Goal: Task Accomplishment & Management: Complete application form

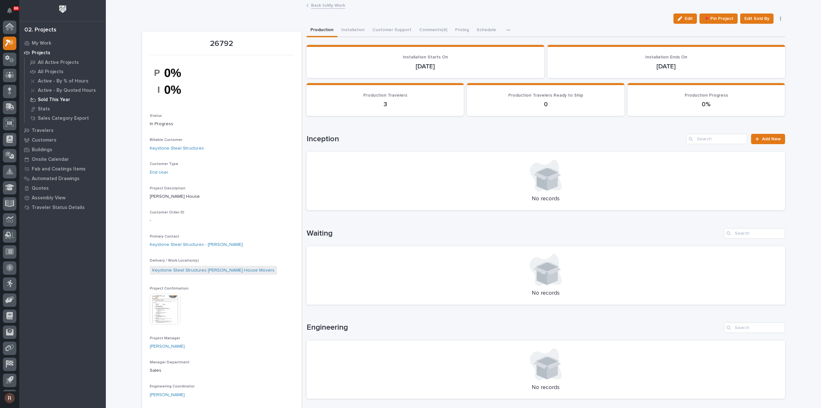
scroll to position [14, 0]
click at [13, 80] on div at bounding box center [9, 77] width 13 height 13
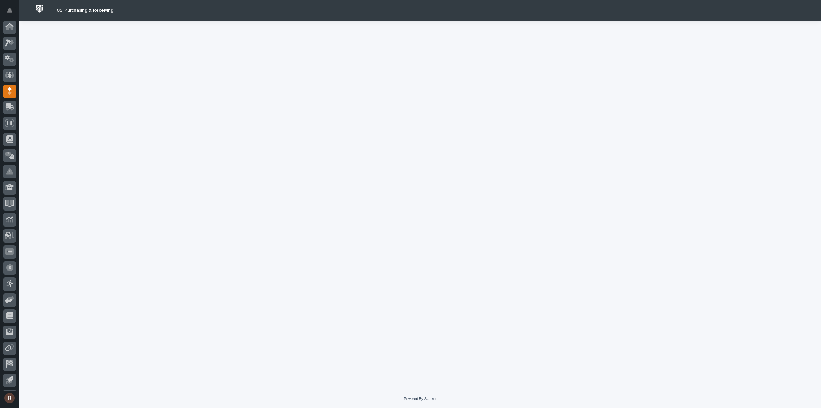
scroll to position [14, 0]
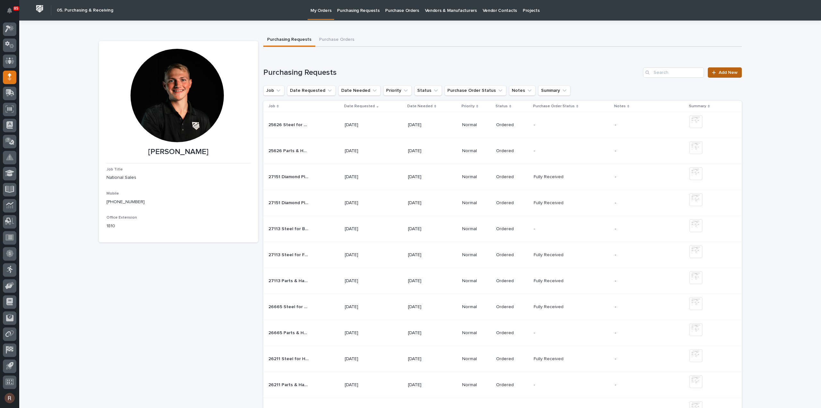
click at [723, 74] on span "Add New" at bounding box center [728, 72] width 19 height 4
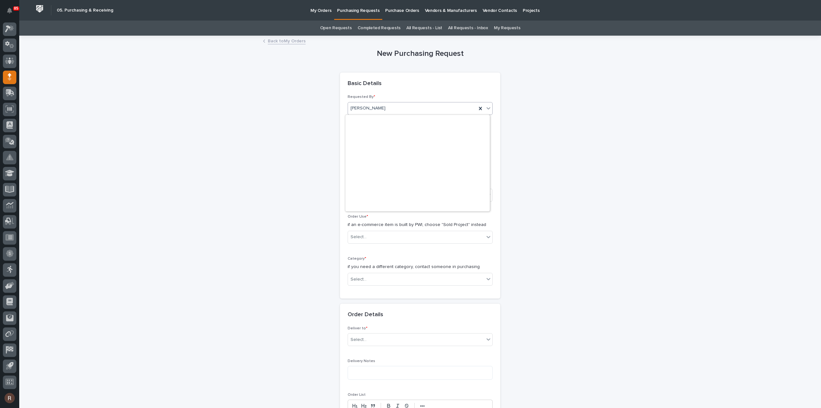
scroll to position [1807, 0]
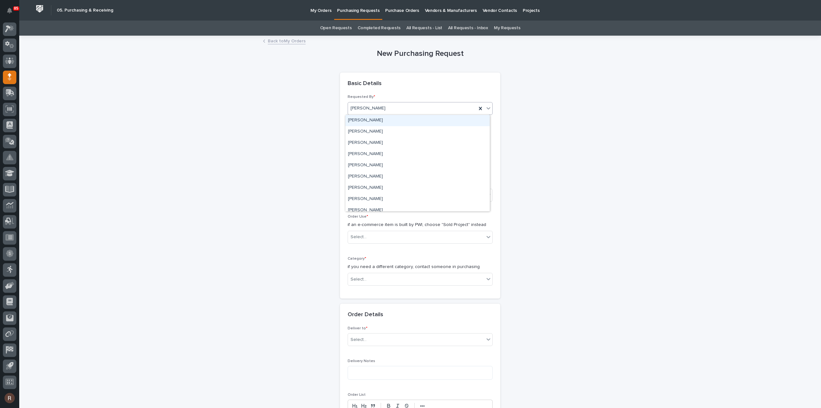
click at [299, 121] on div "New Purchasing Request Loading... Saving… Loading... Saving… Loading... Saving……" at bounding box center [420, 363] width 643 height 654
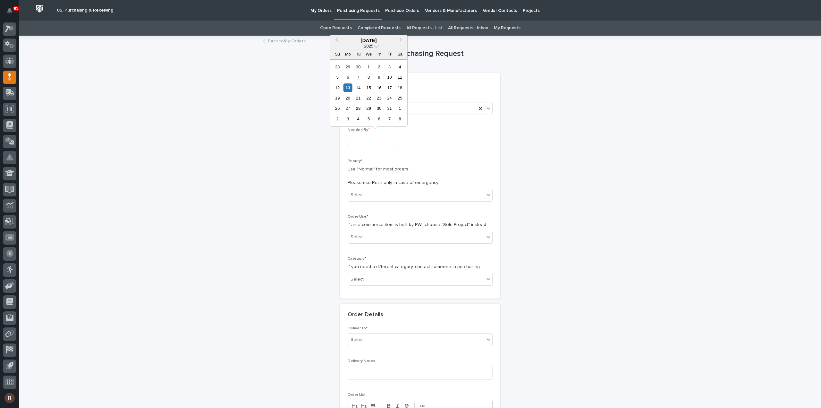
click at [362, 139] on input "text" at bounding box center [373, 140] width 51 height 11
click at [390, 99] on div "24" at bounding box center [389, 98] width 9 height 9
type input "**********"
click at [366, 200] on body "**********" at bounding box center [410, 204] width 821 height 408
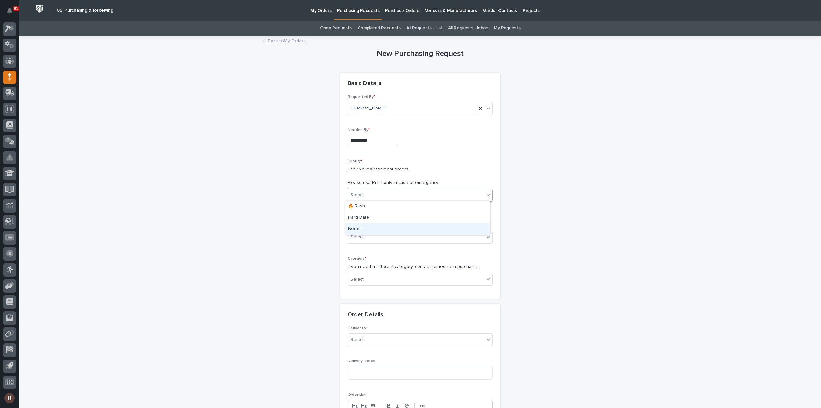
click at [364, 231] on div "Normal" at bounding box center [417, 228] width 144 height 11
click at [363, 235] on div "Select..." at bounding box center [416, 236] width 136 height 11
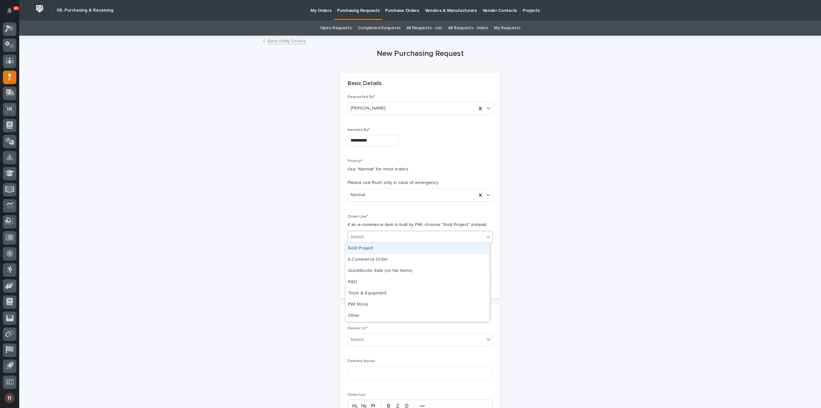
click at [364, 249] on div "Sold Project" at bounding box center [417, 248] width 144 height 11
click at [359, 282] on div "Select..." at bounding box center [416, 279] width 136 height 11
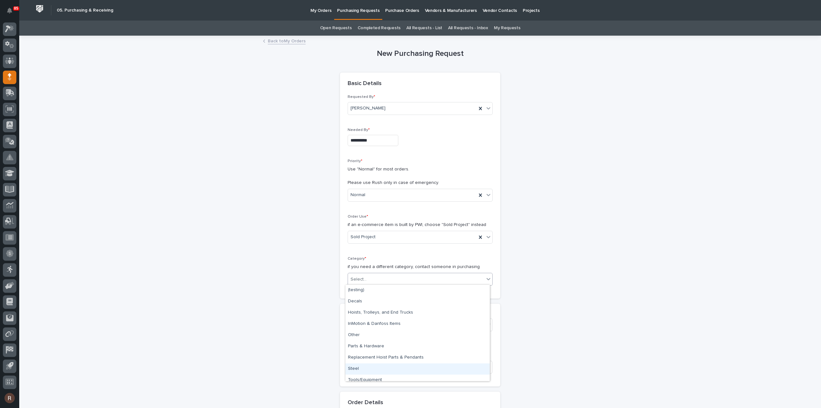
click at [366, 372] on div "Steel" at bounding box center [417, 368] width 144 height 11
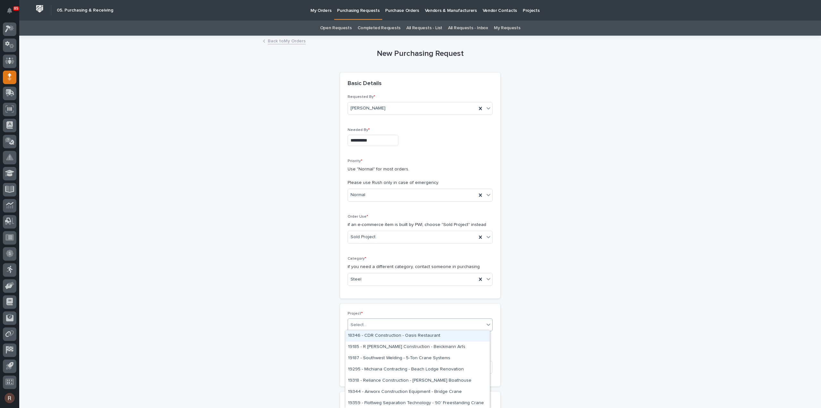
click at [371, 324] on div "Select..." at bounding box center [416, 324] width 136 height 11
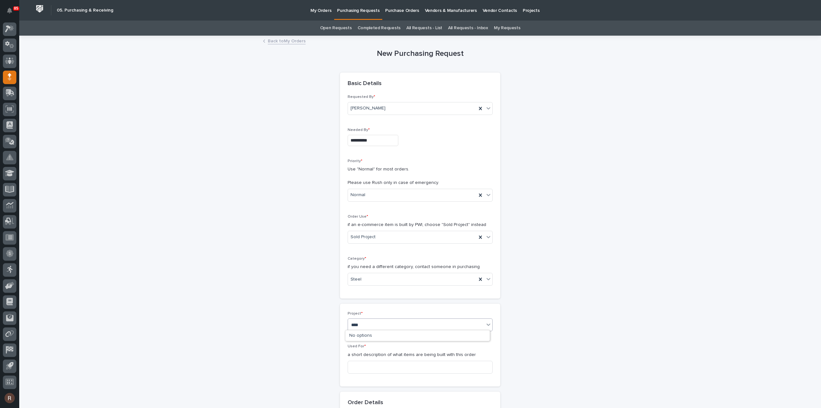
type input "*****"
click at [370, 336] on div "27233 - Con-vey - Motorized Jib" at bounding box center [417, 335] width 144 height 11
click at [365, 360] on input at bounding box center [420, 366] width 145 height 13
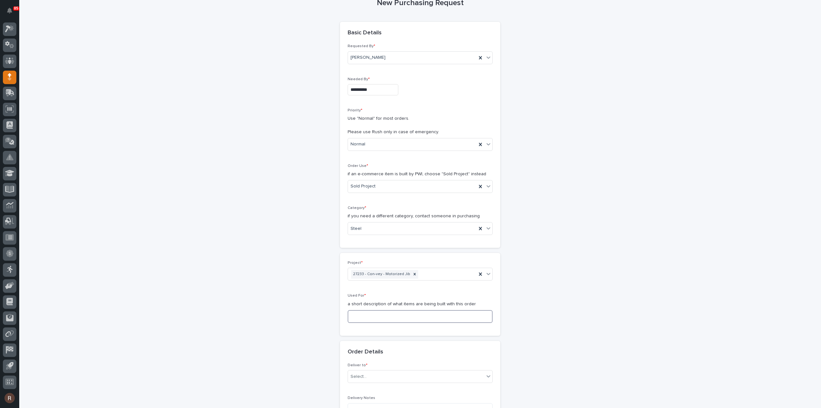
scroll to position [128, 0]
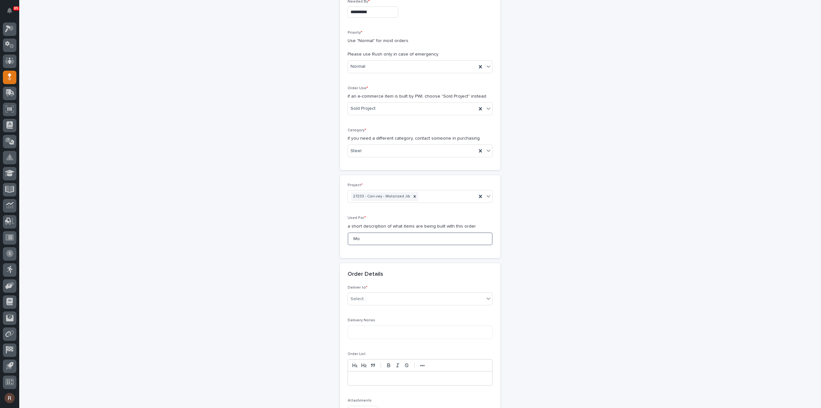
type input "M"
type input "S"
drag, startPoint x: 403, startPoint y: 241, endPoint x: 361, endPoint y: 239, distance: 42.0
click at [361, 239] on input "Steel for Motorized Jib" at bounding box center [420, 238] width 145 height 13
type input "Steel for Motorized Jib"
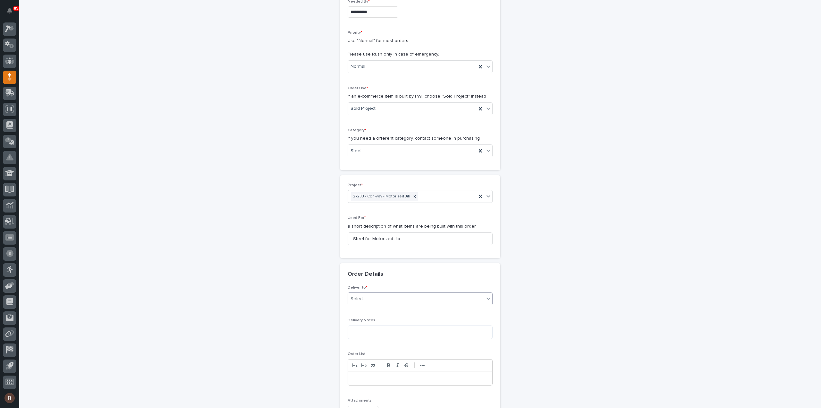
click at [366, 297] on div "Select..." at bounding box center [416, 298] width 136 height 11
click at [360, 307] on div "PWI" at bounding box center [417, 309] width 144 height 11
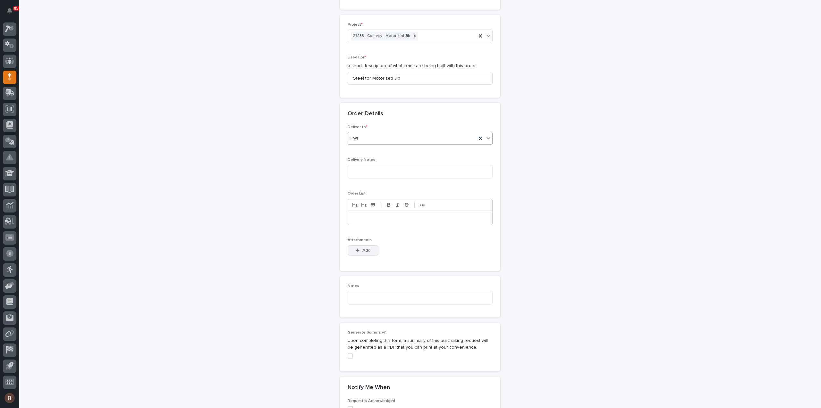
click at [366, 249] on span "Add" at bounding box center [366, 250] width 8 height 6
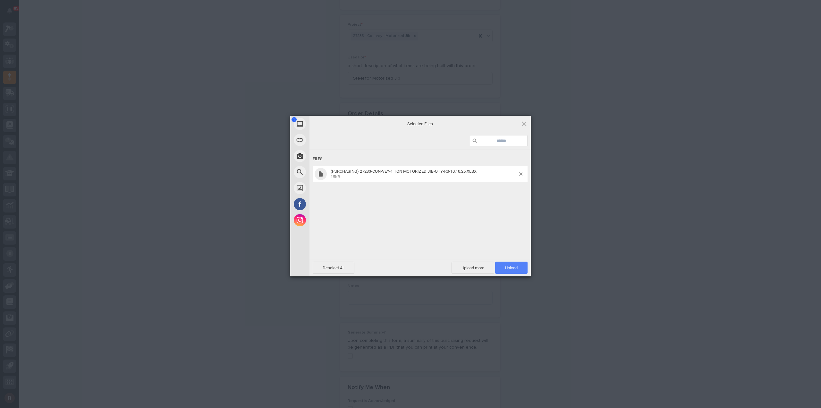
click at [503, 263] on span "Upload 1" at bounding box center [511, 267] width 32 height 12
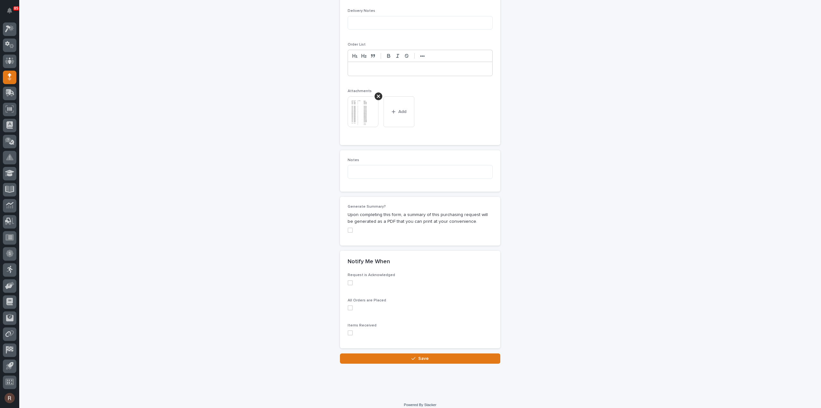
scroll to position [441, 0]
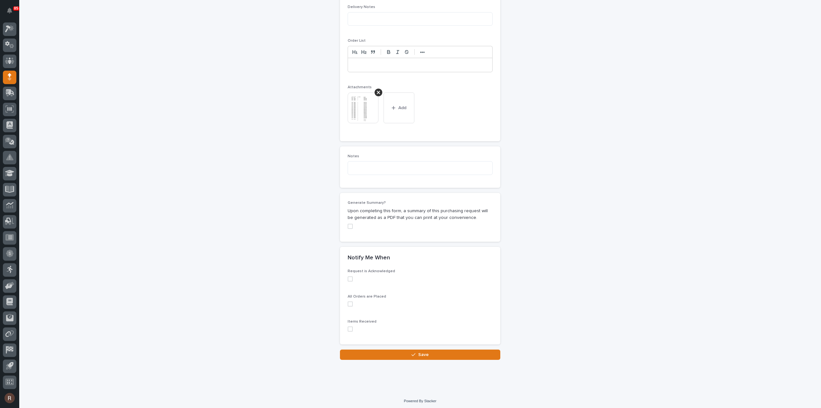
click at [413, 355] on button "Save" at bounding box center [420, 354] width 160 height 10
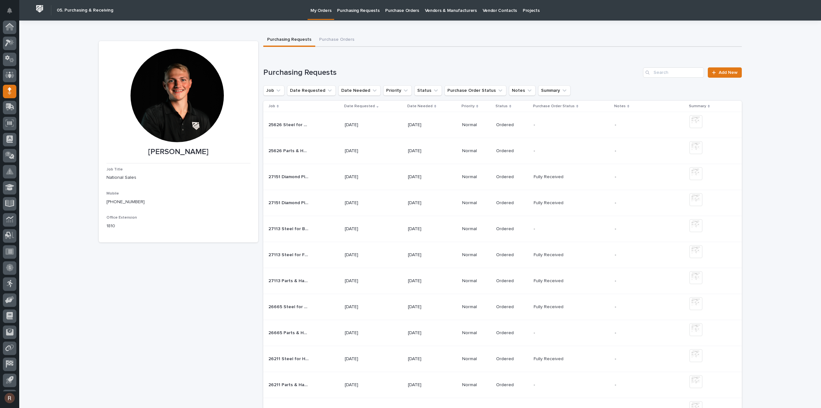
scroll to position [14, 0]
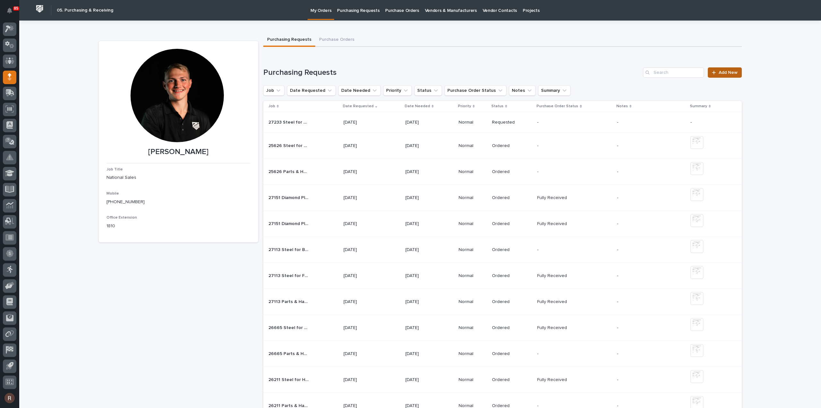
click at [723, 73] on span "Add New" at bounding box center [728, 72] width 19 height 4
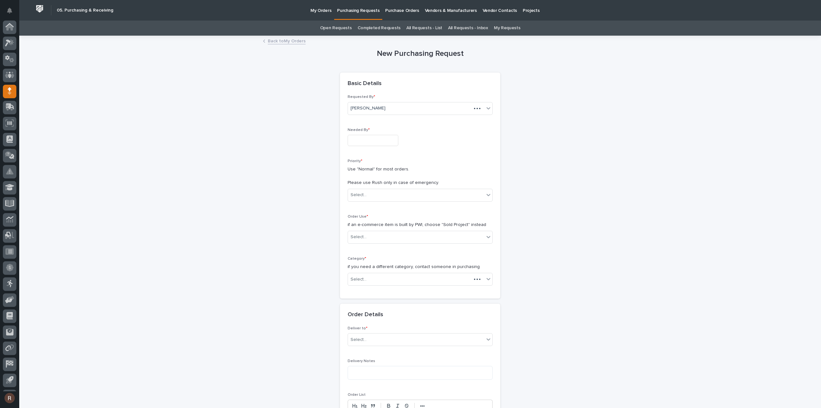
scroll to position [14, 0]
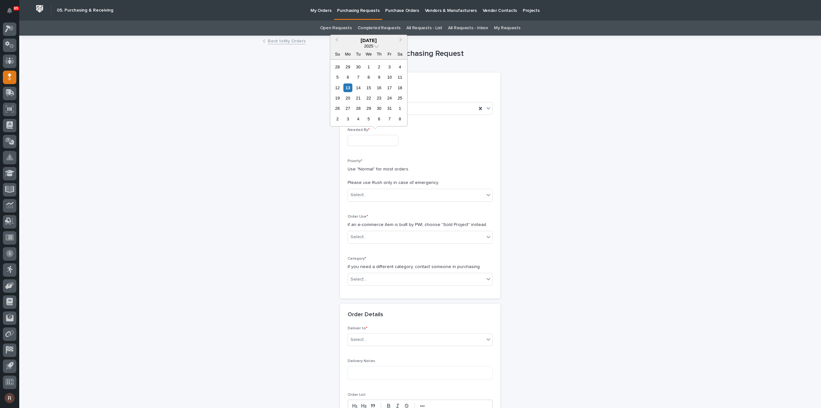
click at [377, 137] on input "text" at bounding box center [373, 140] width 51 height 11
click at [386, 96] on div "24" at bounding box center [389, 98] width 9 height 9
type input "**********"
click at [380, 192] on div "Select..." at bounding box center [416, 194] width 136 height 11
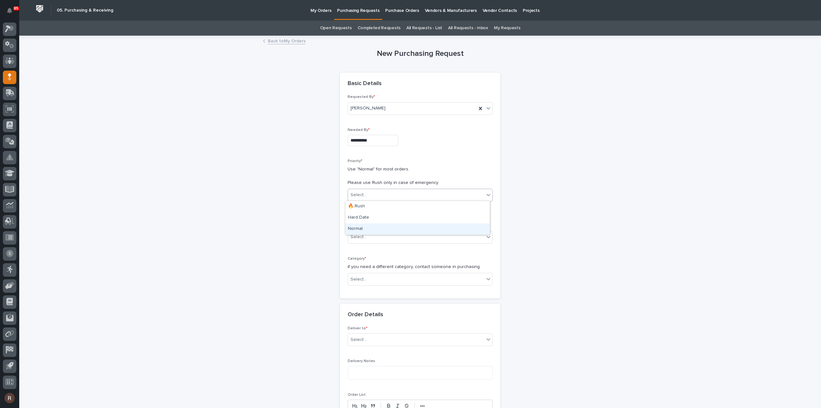
click at [370, 227] on div "Normal" at bounding box center [417, 228] width 144 height 11
click at [365, 238] on div "Select..." at bounding box center [416, 236] width 136 height 11
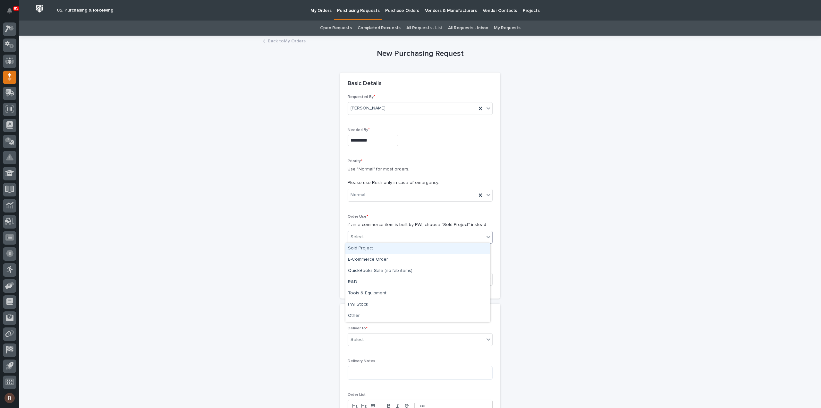
click at [362, 249] on div "Sold Project" at bounding box center [417, 248] width 144 height 11
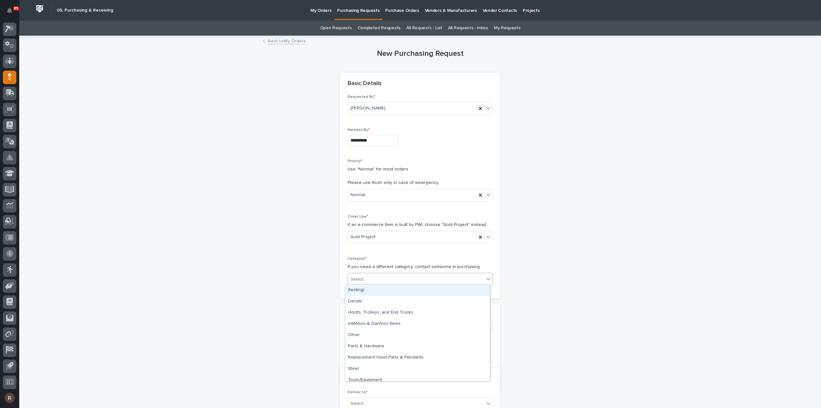
click at [366, 277] on div "Select..." at bounding box center [416, 279] width 136 height 11
type input "*****"
click at [379, 276] on div "Select..." at bounding box center [416, 279] width 136 height 11
click at [370, 342] on div "Parts & Hardware" at bounding box center [417, 345] width 144 height 11
click at [368, 319] on div "Select..." at bounding box center [416, 324] width 136 height 11
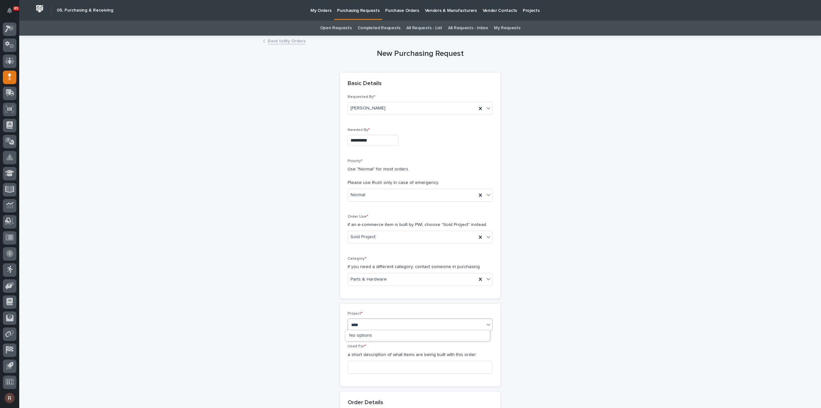
type input "*****"
click at [360, 334] on div "27233 - Con-vey - Motorized Jib" at bounding box center [417, 335] width 144 height 11
click at [355, 363] on input at bounding box center [420, 366] width 145 height 13
paste input "for Motorized Jib"
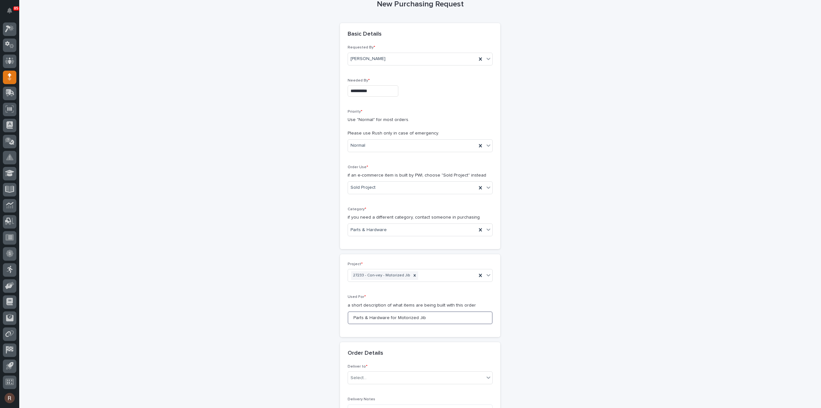
scroll to position [160, 0]
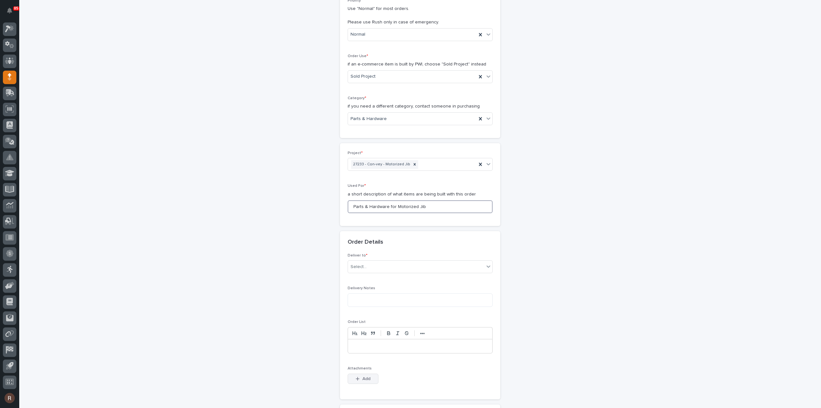
type input "Parts & Hardware for Motorized Jib"
click at [357, 376] on icon "button" at bounding box center [358, 378] width 4 height 4
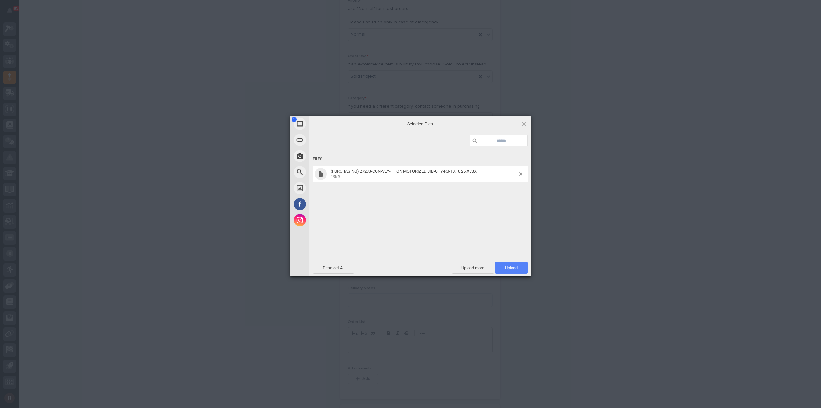
drag, startPoint x: 495, startPoint y: 273, endPoint x: 501, endPoint y: 272, distance: 5.9
click at [496, 273] on span "Upload 1" at bounding box center [511, 267] width 32 height 12
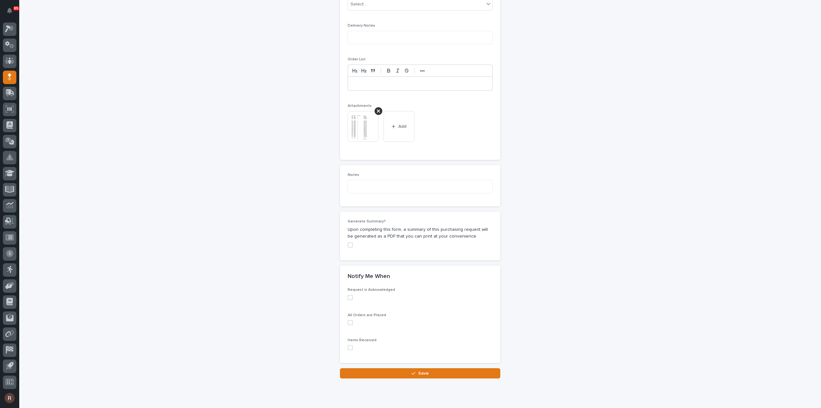
scroll to position [441, 0]
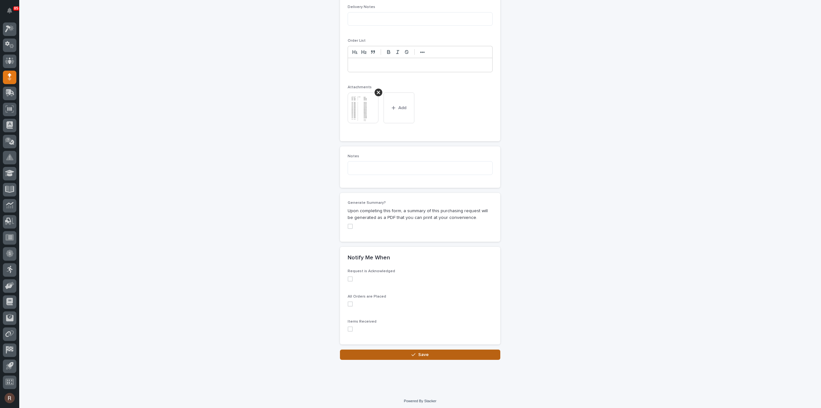
click at [416, 349] on button "Save" at bounding box center [420, 354] width 160 height 10
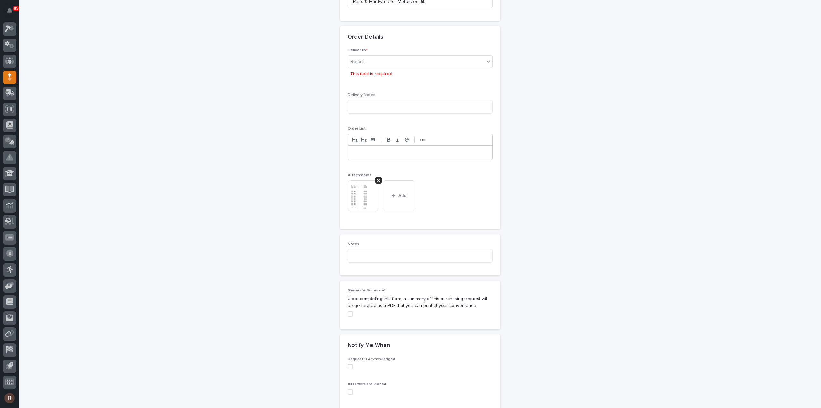
scroll to position [320, 0]
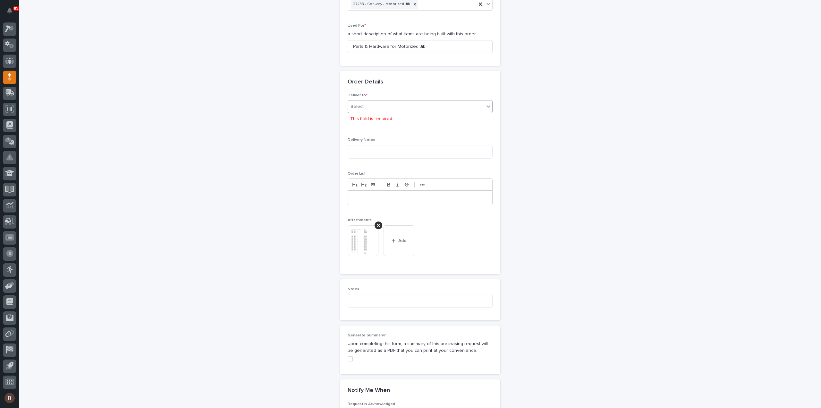
click at [355, 108] on div "Select..." at bounding box center [358, 106] width 16 height 7
click at [356, 119] on div "PWI" at bounding box center [417, 117] width 144 height 11
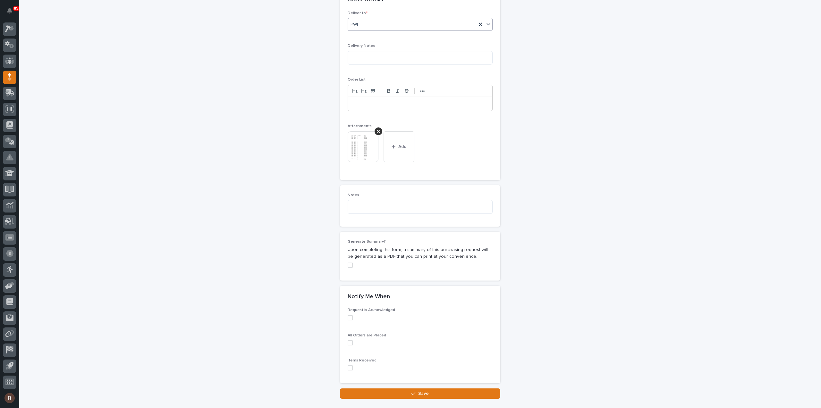
scroll to position [406, 0]
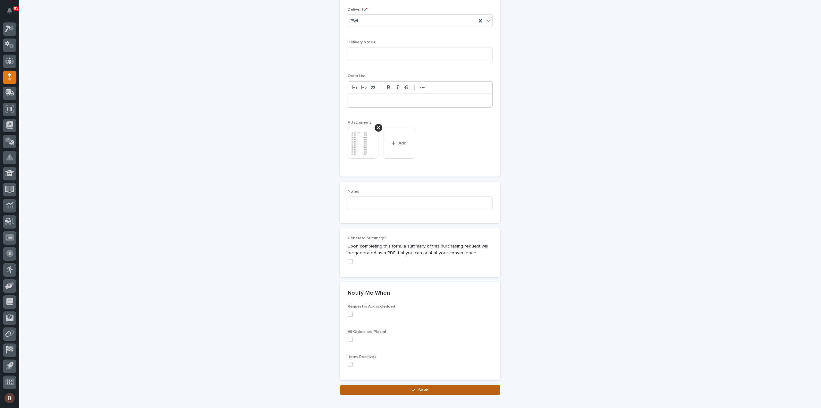
click at [392, 386] on button "Save" at bounding box center [420, 389] width 160 height 10
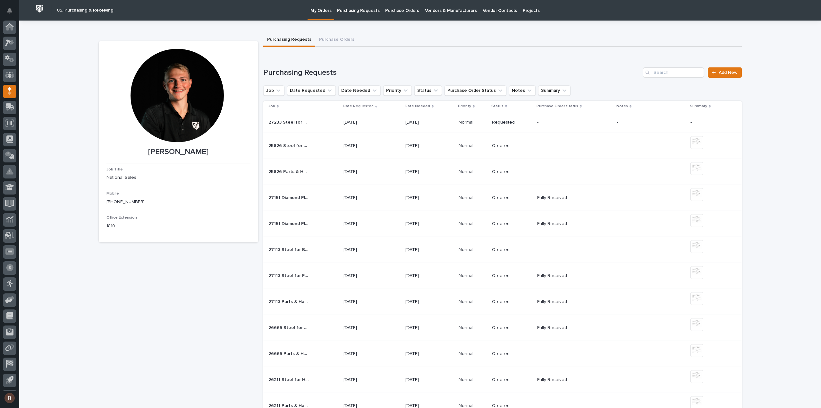
scroll to position [14, 0]
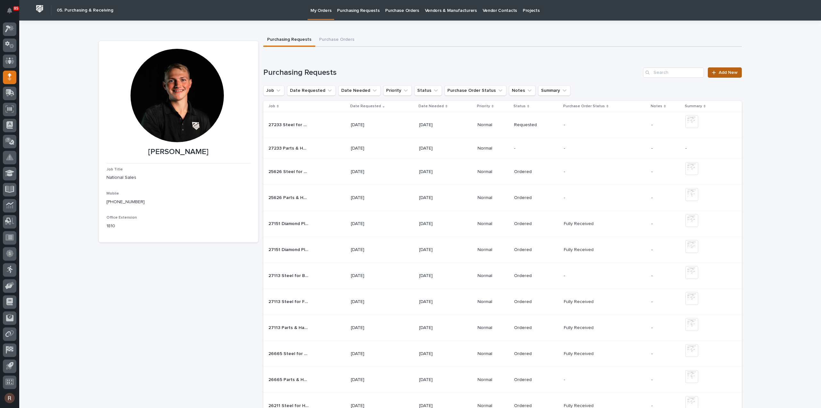
click at [721, 72] on span "Add New" at bounding box center [728, 72] width 19 height 4
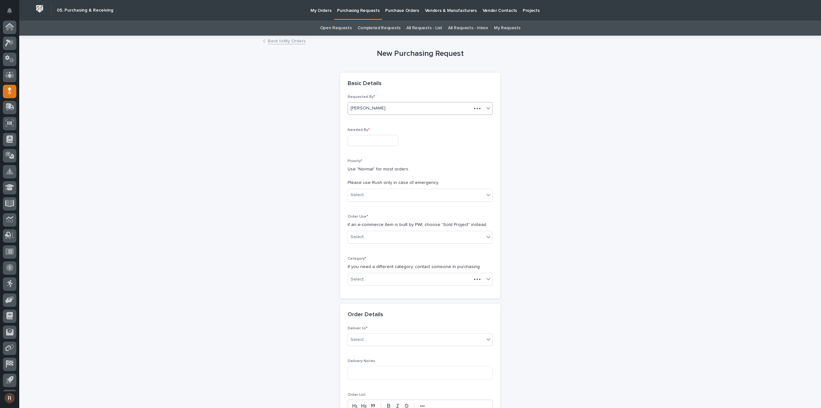
scroll to position [14, 0]
click at [357, 142] on input "text" at bounding box center [373, 140] width 51 height 11
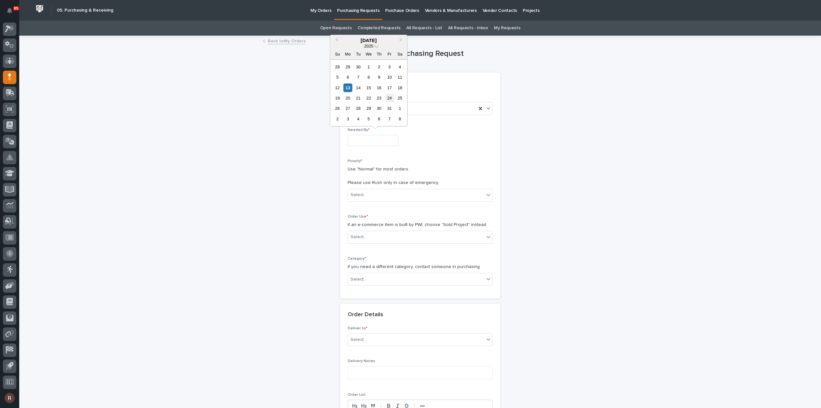
click at [394, 98] on div "24" at bounding box center [389, 98] width 9 height 9
type input "**********"
click at [375, 193] on div "Select..." at bounding box center [416, 194] width 136 height 11
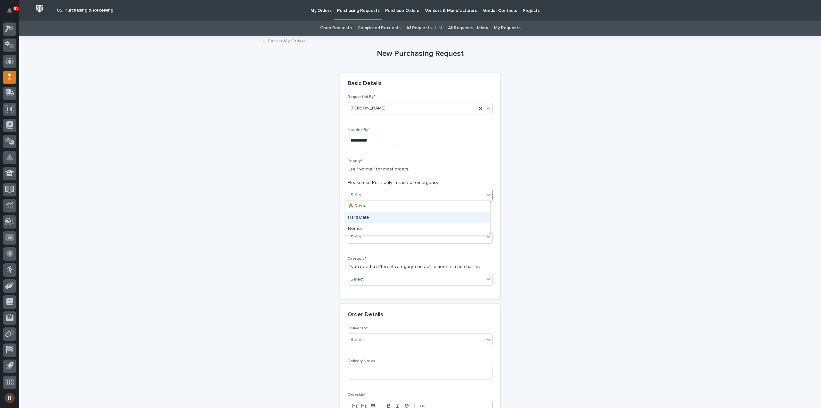
click at [368, 215] on div "Hard Date" at bounding box center [417, 217] width 144 height 11
click at [372, 192] on div "Hard Date" at bounding box center [412, 194] width 129 height 11
click at [367, 226] on div "Normal" at bounding box center [417, 228] width 144 height 11
click at [366, 237] on div "Select..." at bounding box center [416, 236] width 136 height 11
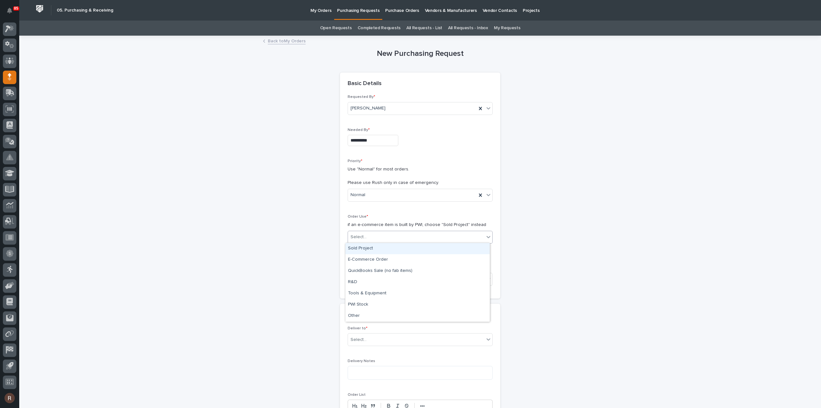
click at [364, 251] on div "Sold Project" at bounding box center [417, 248] width 144 height 11
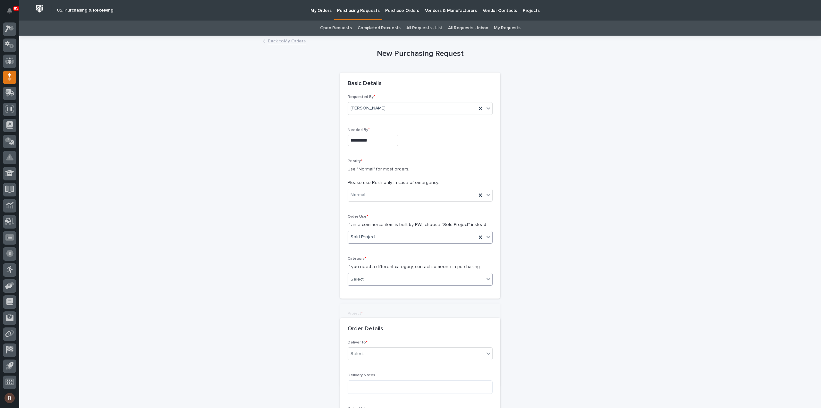
click at [369, 278] on div "Select..." at bounding box center [416, 279] width 136 height 11
click at [366, 311] on div "Hoists, Trolleys, and End Trucks" at bounding box center [417, 312] width 144 height 11
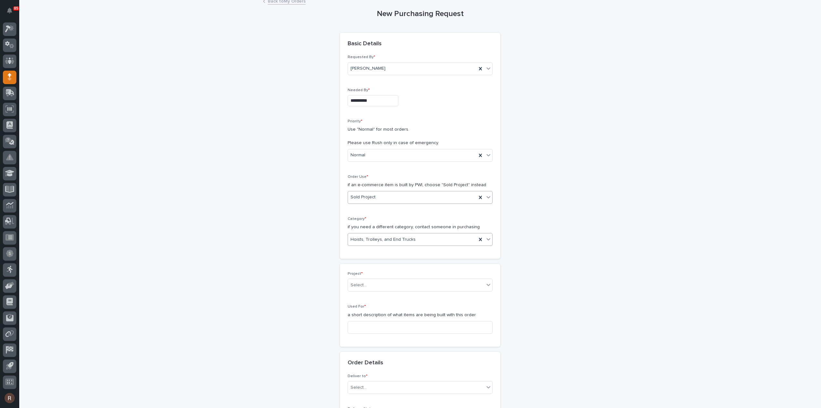
scroll to position [96, 0]
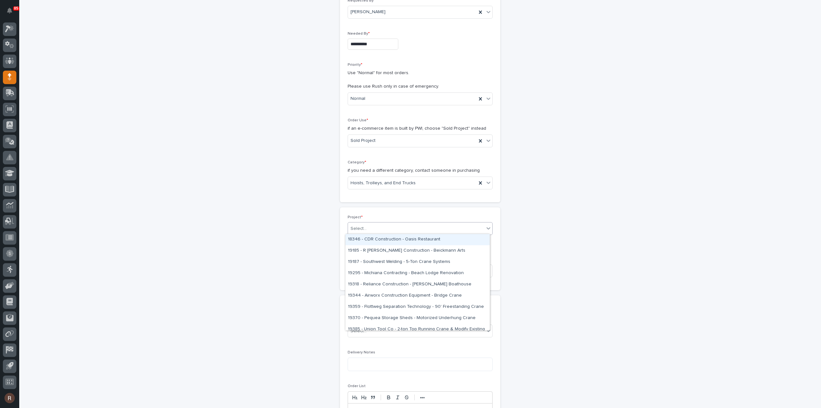
click at [373, 227] on div "Select..." at bounding box center [416, 228] width 136 height 11
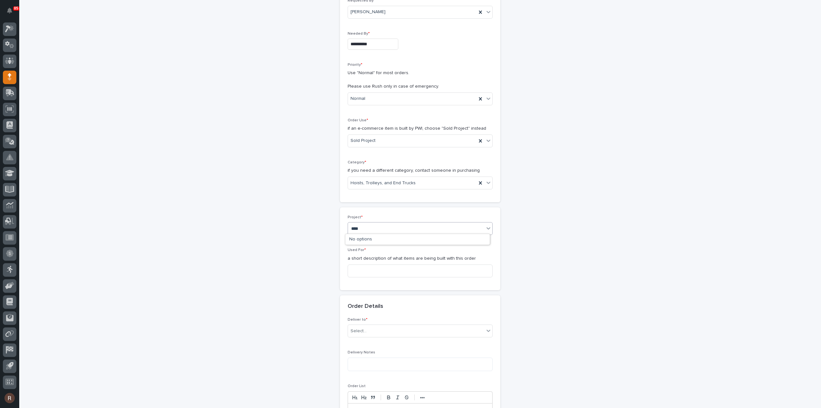
type input "*****"
click at [366, 239] on div "27233 - Con-vey - Motorized Jib" at bounding box center [417, 239] width 144 height 11
click at [360, 273] on input at bounding box center [420, 270] width 145 height 13
paste input "for Motorized Jib"
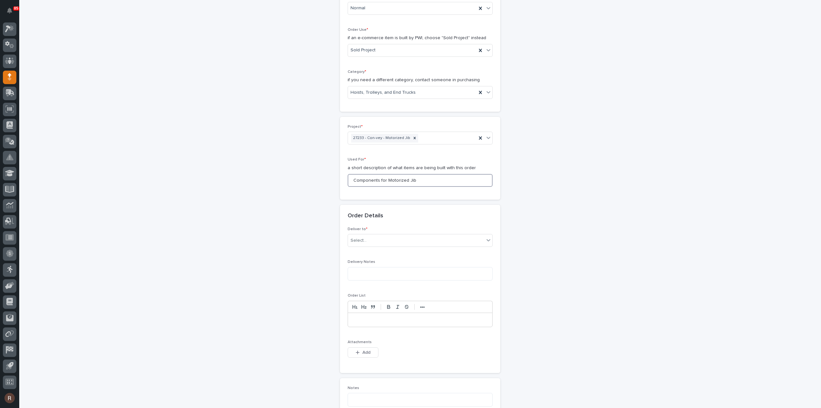
scroll to position [256, 0]
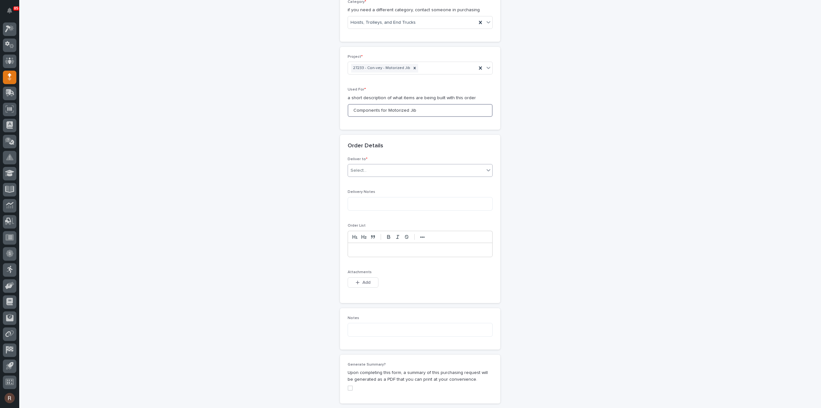
type input "Components for Motorized Jib"
click at [366, 175] on div "Select..." at bounding box center [420, 170] width 145 height 13
click at [361, 178] on div "PWI" at bounding box center [417, 181] width 144 height 11
click at [362, 279] on span "Add" at bounding box center [366, 282] width 8 height 6
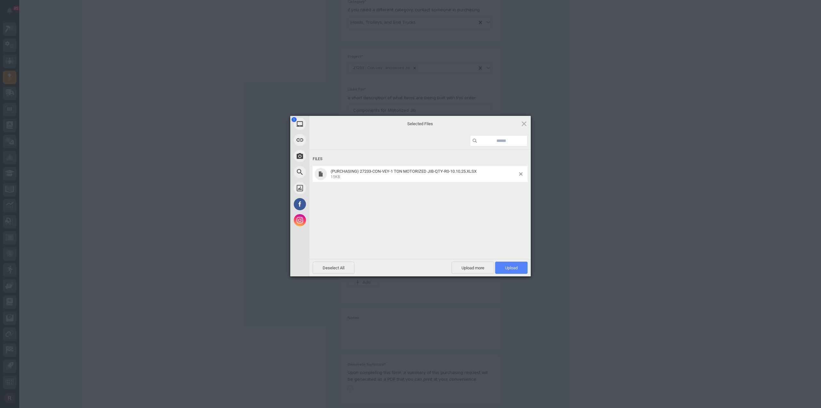
click at [512, 269] on span "Upload 1" at bounding box center [511, 267] width 13 height 5
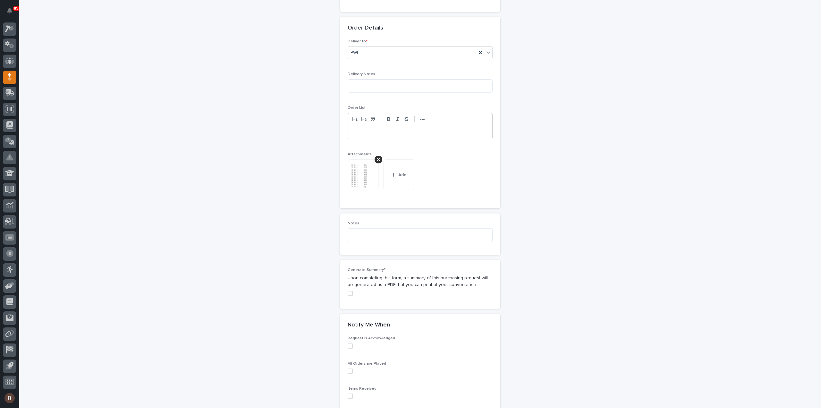
scroll to position [364, 0]
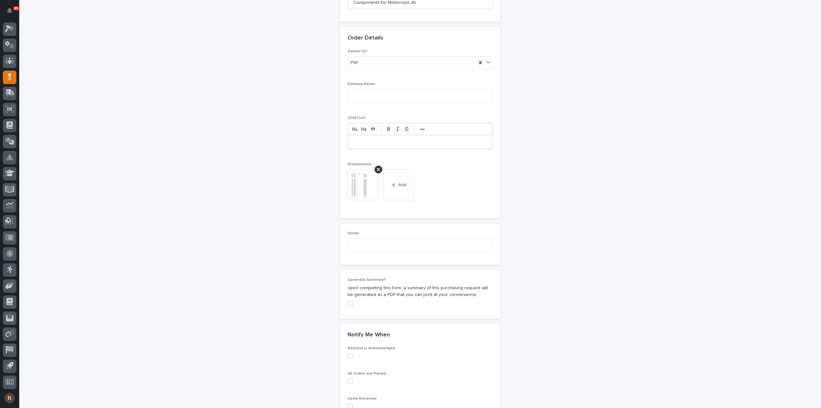
drag, startPoint x: 396, startPoint y: 181, endPoint x: 340, endPoint y: 179, distance: 56.5
click at [398, 182] on span "Add" at bounding box center [402, 185] width 8 height 6
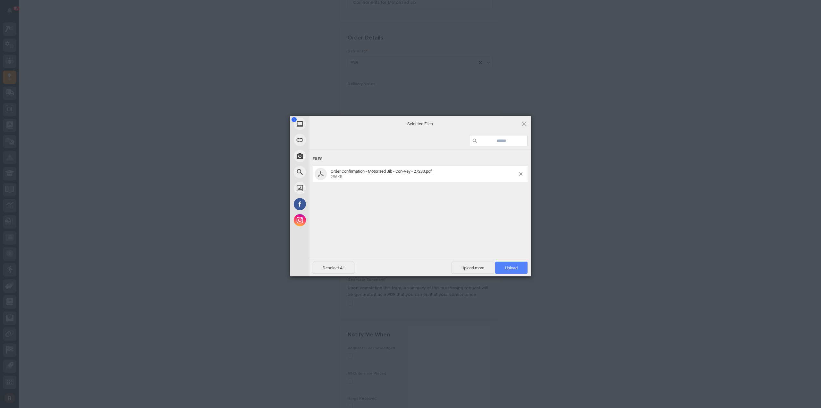
click at [517, 267] on span "Upload 1" at bounding box center [511, 267] width 13 height 5
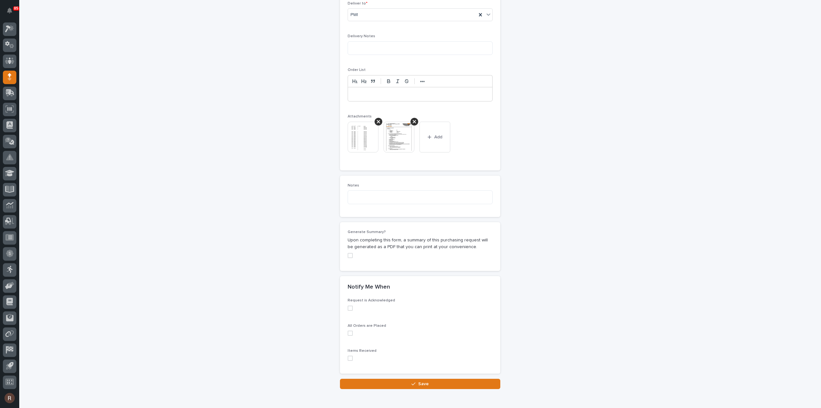
scroll to position [441, 0]
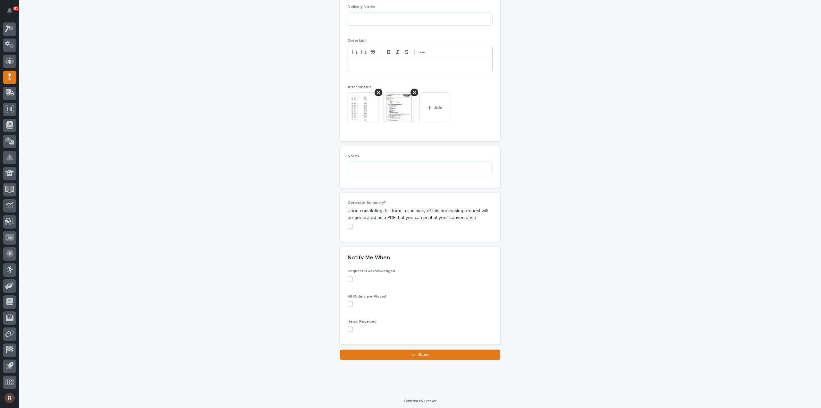
click at [425, 346] on div "Loading... Saving… Notify Me When Request is Acknowledged All Orders are Placed…" at bounding box center [420, 298] width 160 height 103
click at [438, 350] on button "Save" at bounding box center [420, 354] width 160 height 10
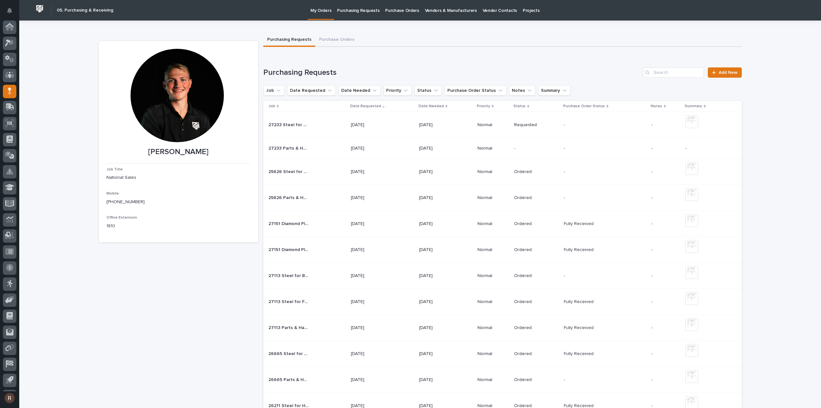
scroll to position [14, 0]
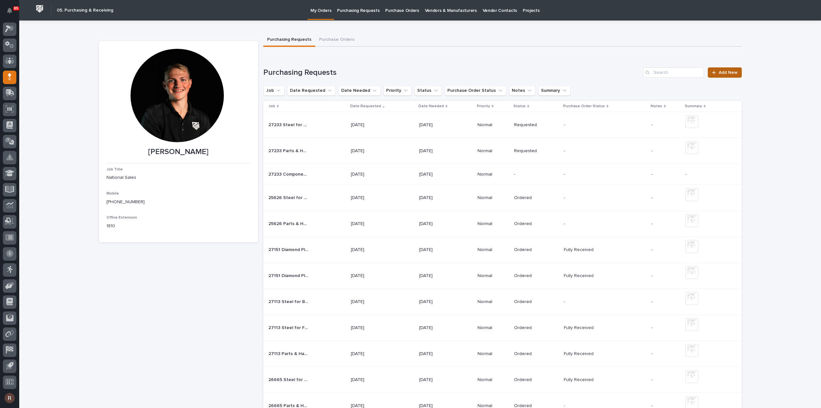
click at [728, 75] on link "Add New" at bounding box center [725, 72] width 34 height 10
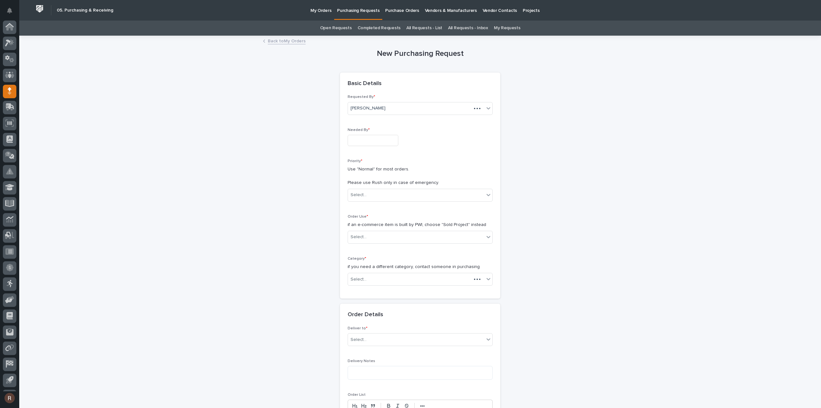
scroll to position [14, 0]
click at [362, 136] on input "text" at bounding box center [373, 140] width 51 height 11
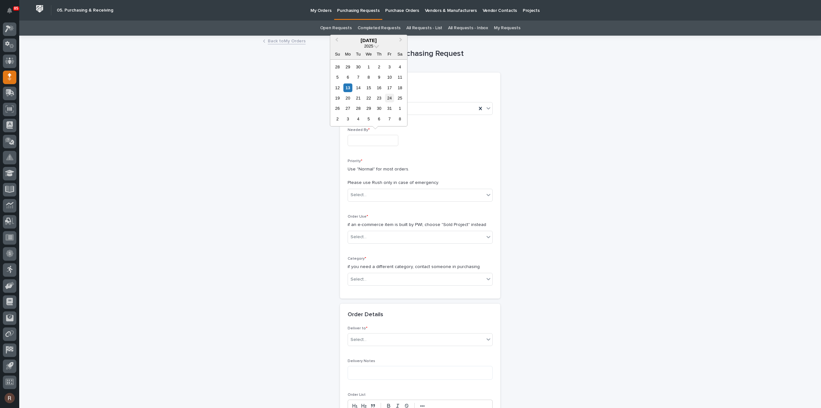
click at [388, 99] on div "24" at bounding box center [389, 98] width 9 height 9
type input "**********"
click at [364, 196] on div "Select..." at bounding box center [416, 194] width 136 height 11
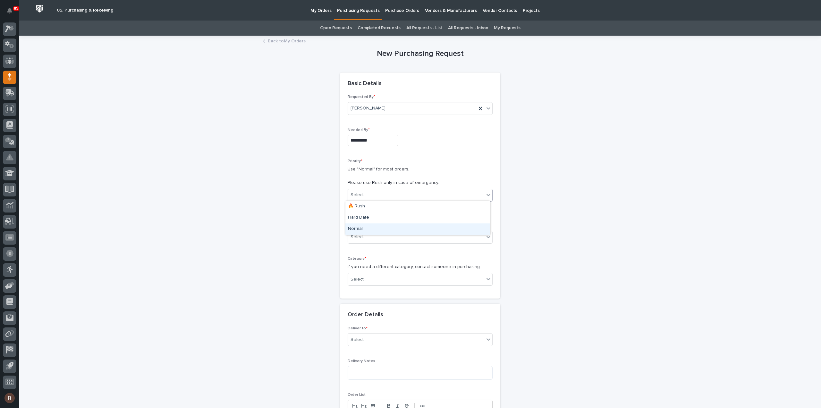
click at [357, 228] on div "Normal" at bounding box center [417, 228] width 144 height 11
click at [357, 234] on div "Select..." at bounding box center [358, 236] width 16 height 7
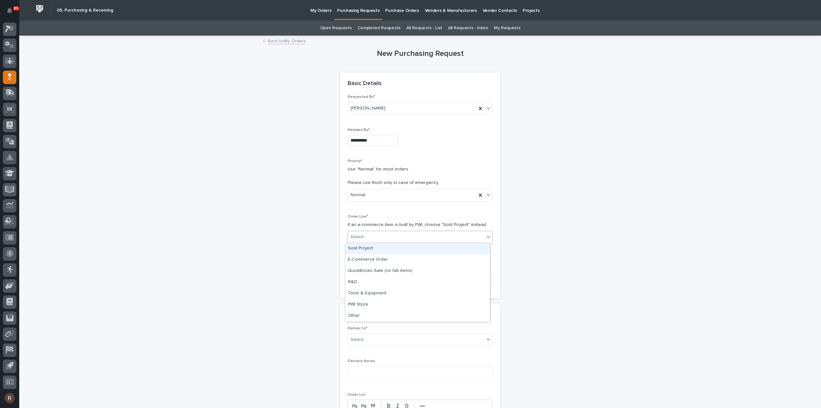
click at [355, 243] on div "Sold Project" at bounding box center [417, 248] width 144 height 11
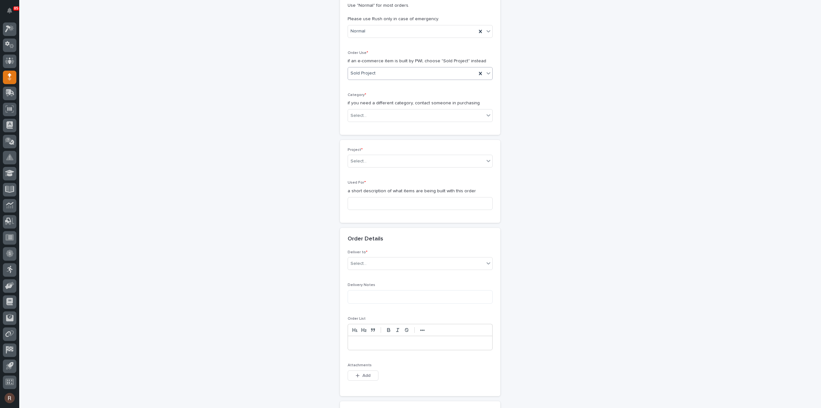
scroll to position [167, 0]
click at [357, 113] on div "Select..." at bounding box center [358, 112] width 16 height 7
click at [367, 159] on div "InMotion & Danfoss Items" at bounding box center [417, 156] width 144 height 11
click at [374, 156] on div "Select..." at bounding box center [416, 158] width 136 height 11
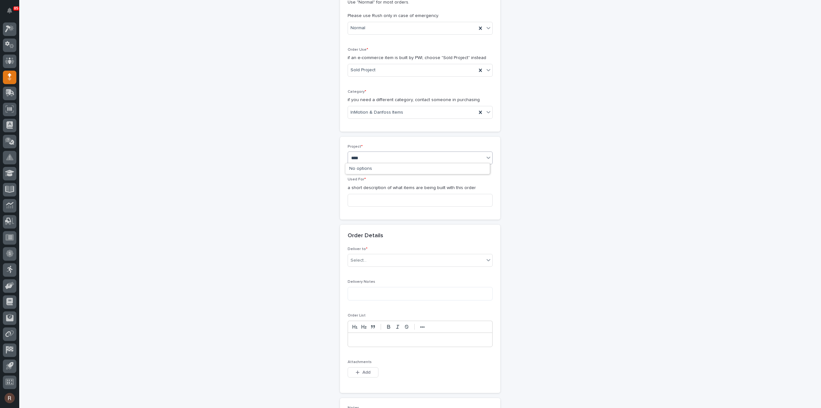
type input "*****"
click at [365, 201] on input at bounding box center [420, 200] width 145 height 13
paste input "for Motorized Jib"
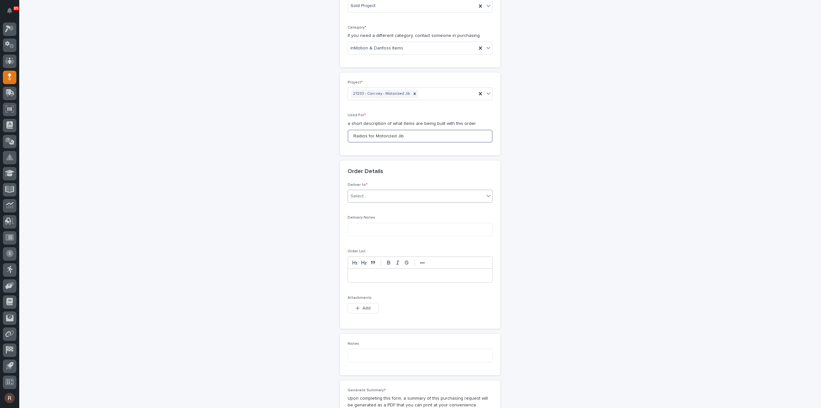
type input "Radios for Motorized Jib"
click at [367, 196] on div "Select..." at bounding box center [416, 196] width 136 height 11
click at [362, 207] on div "PWI" at bounding box center [417, 206] width 144 height 11
click at [356, 306] on icon "button" at bounding box center [358, 308] width 4 height 4
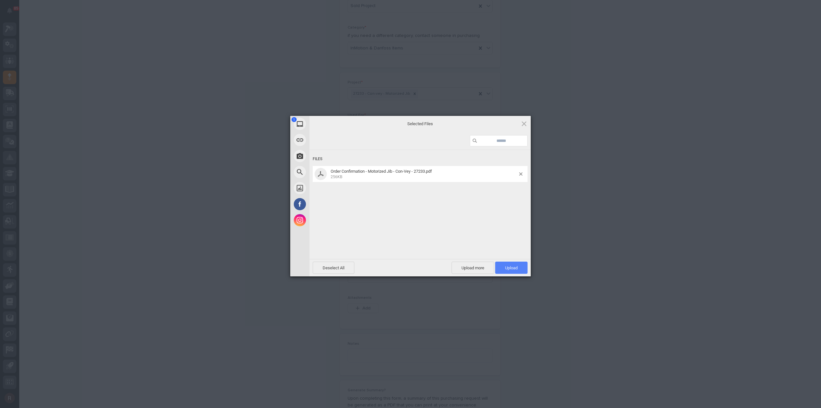
click at [509, 268] on span "Upload 1" at bounding box center [511, 267] width 13 height 5
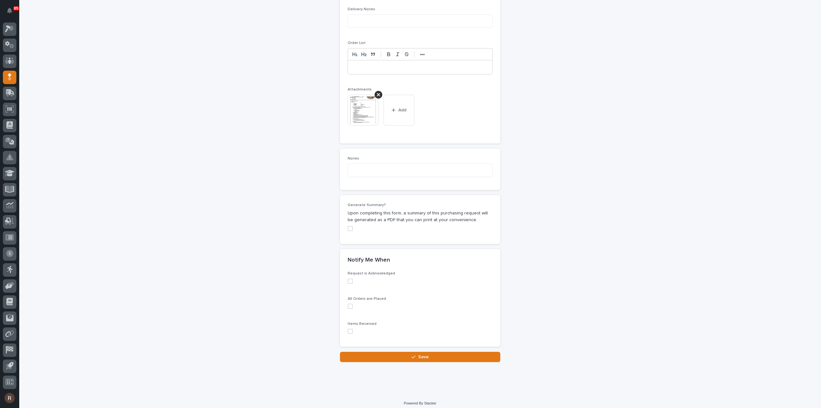
scroll to position [441, 0]
click at [423, 351] on span "Save" at bounding box center [423, 354] width 11 height 6
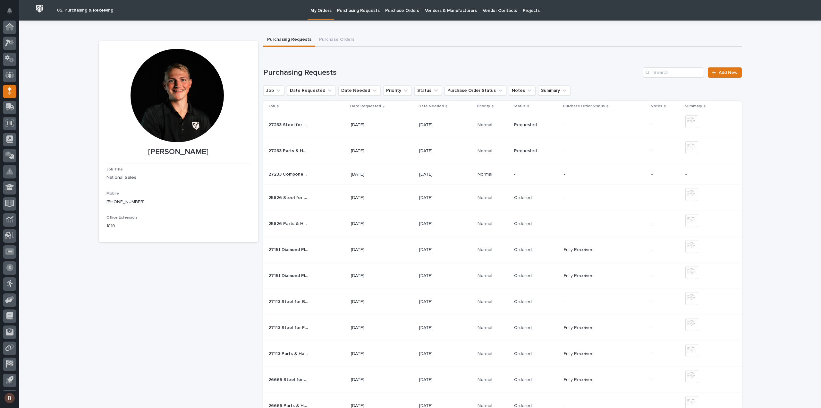
scroll to position [14, 0]
